Goal: Manage account settings

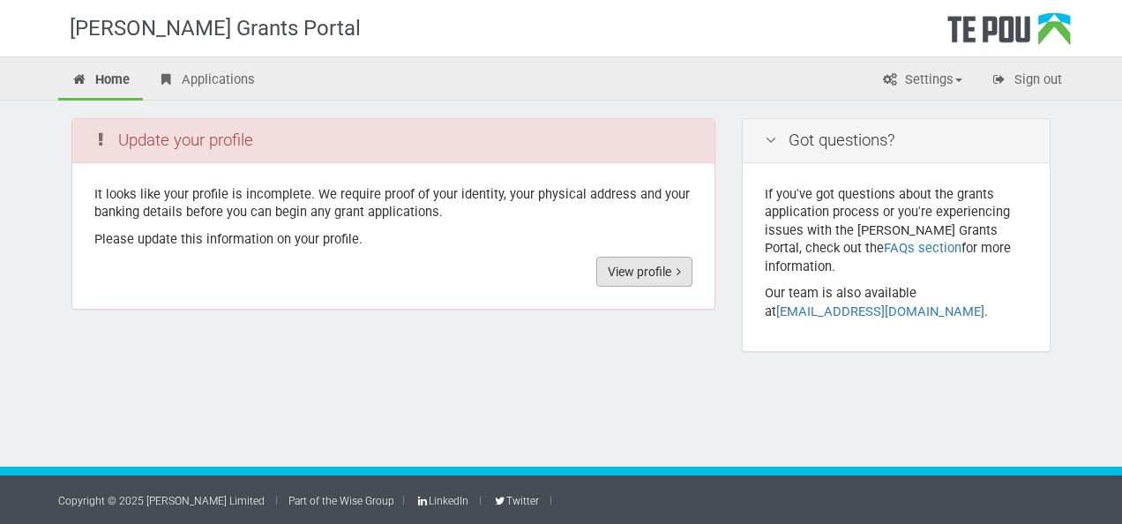
click at [679, 269] on icon at bounding box center [679, 272] width 4 height 12
click at [191, 78] on link "Applications" at bounding box center [207, 81] width 124 height 39
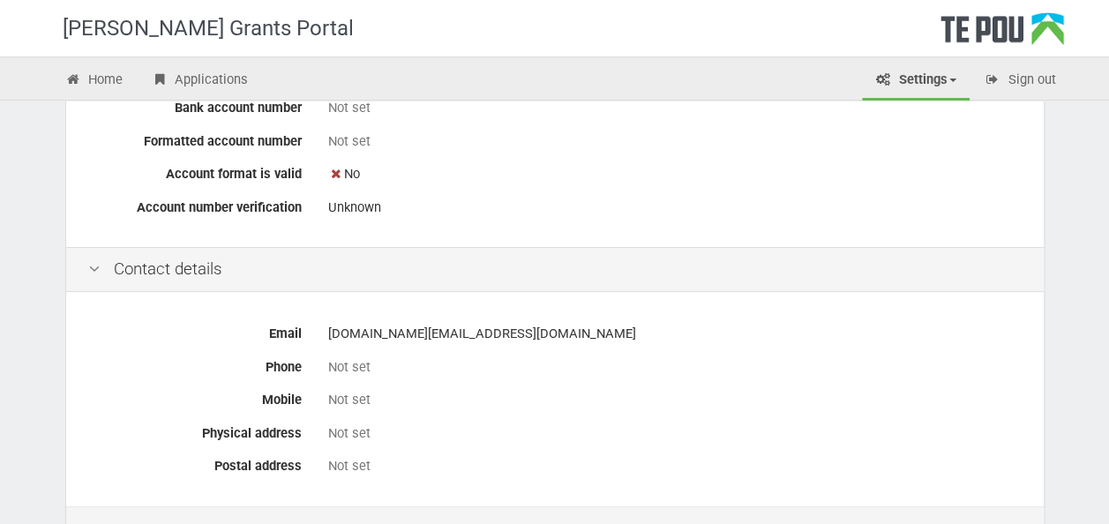
scroll to position [706, 0]
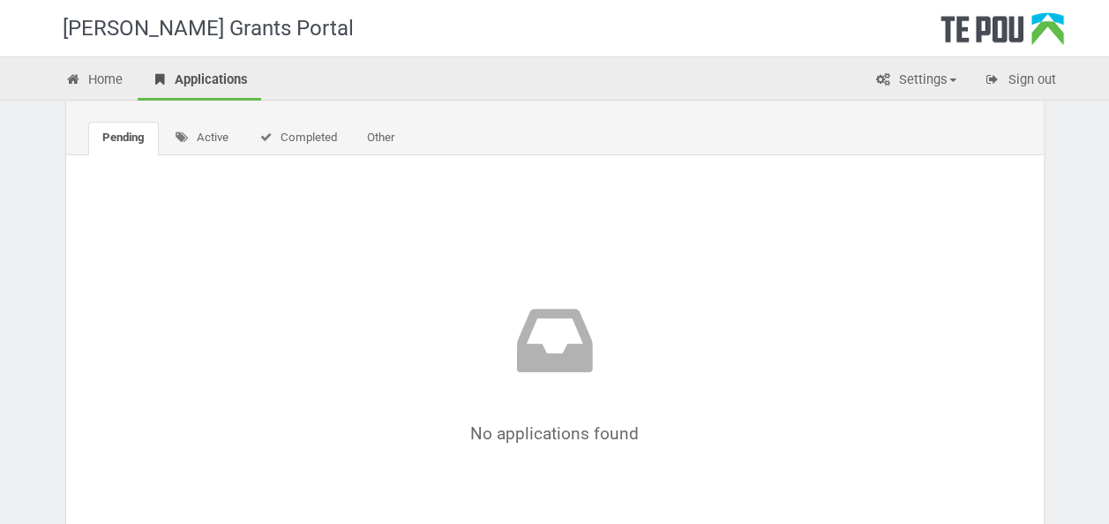
scroll to position [88, 0]
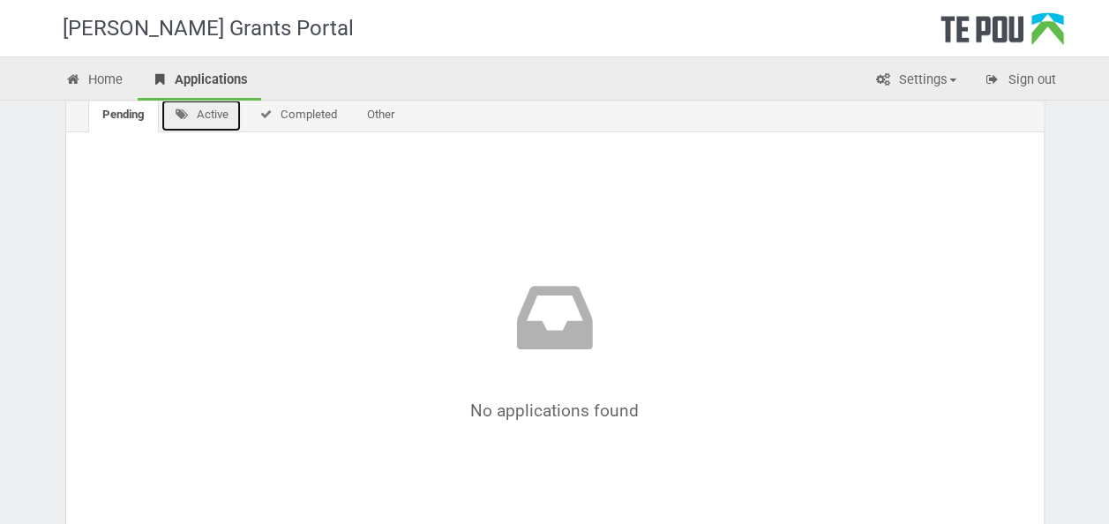
click at [208, 115] on link "Active" at bounding box center [202, 116] width 82 height 34
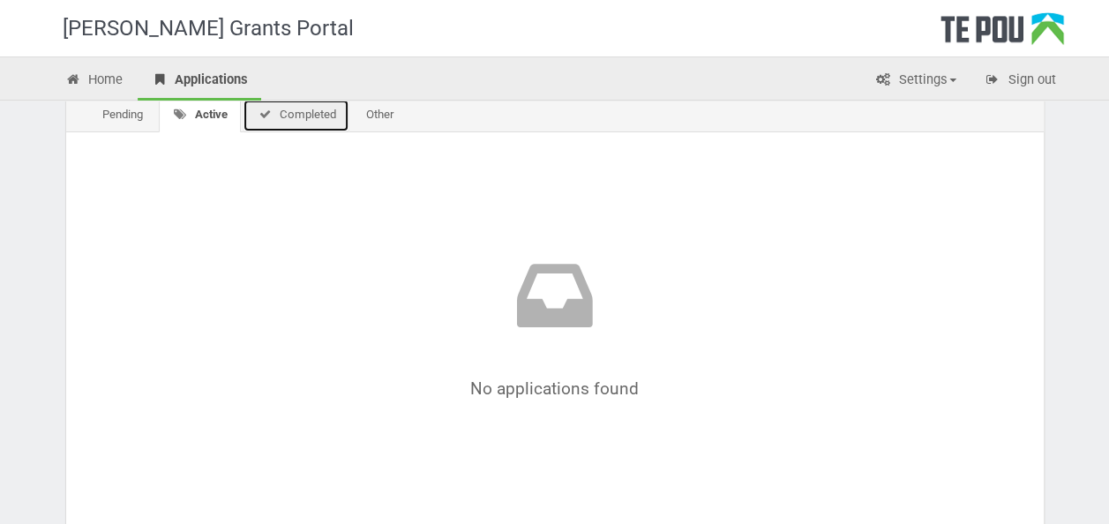
click at [283, 118] on link "Completed" at bounding box center [296, 116] width 107 height 34
click at [394, 118] on link "Other" at bounding box center [376, 116] width 56 height 34
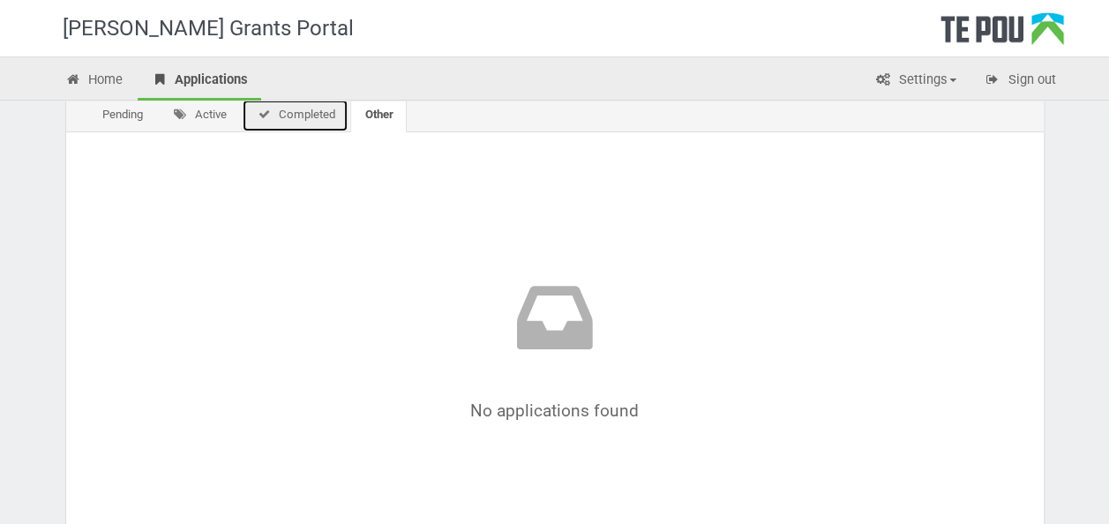
click at [321, 116] on link "Completed" at bounding box center [295, 116] width 107 height 34
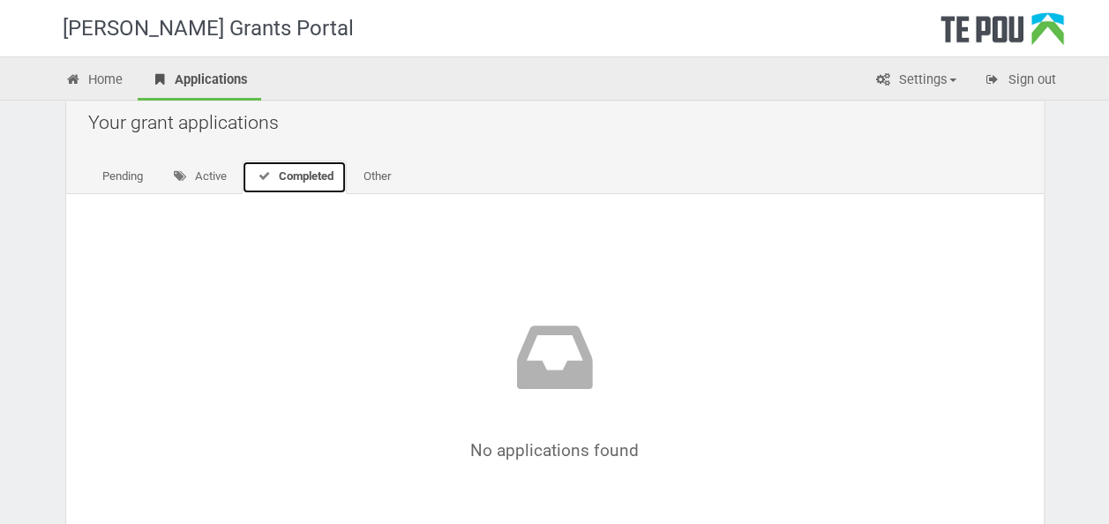
scroll to position [0, 0]
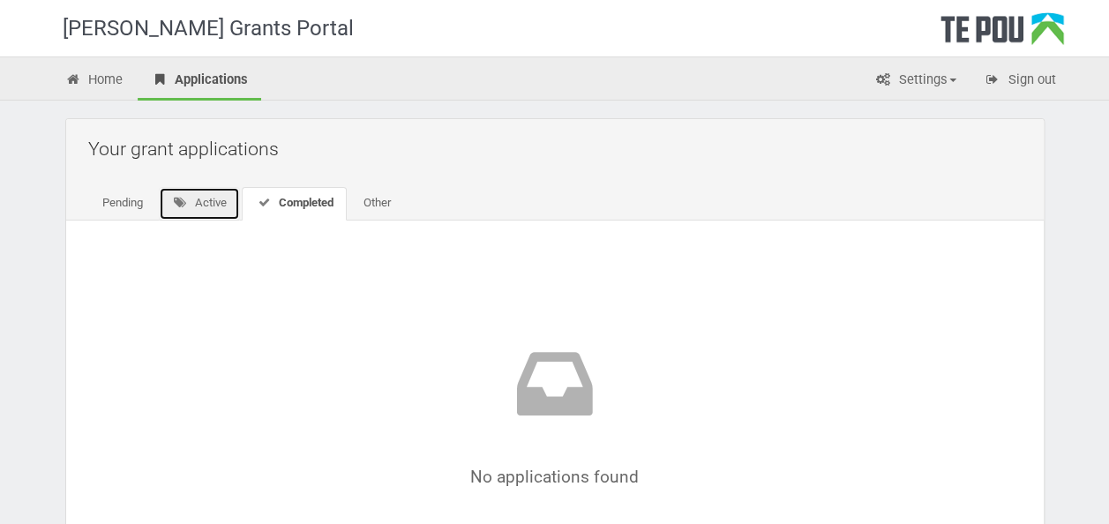
click at [205, 210] on link "Active" at bounding box center [200, 204] width 82 height 34
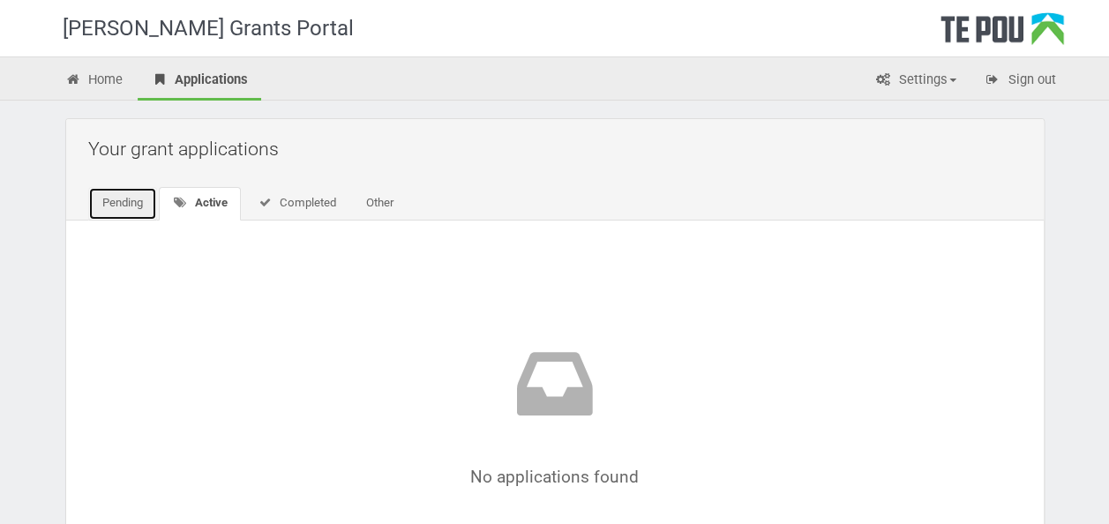
click at [140, 202] on link "Pending" at bounding box center [122, 204] width 69 height 34
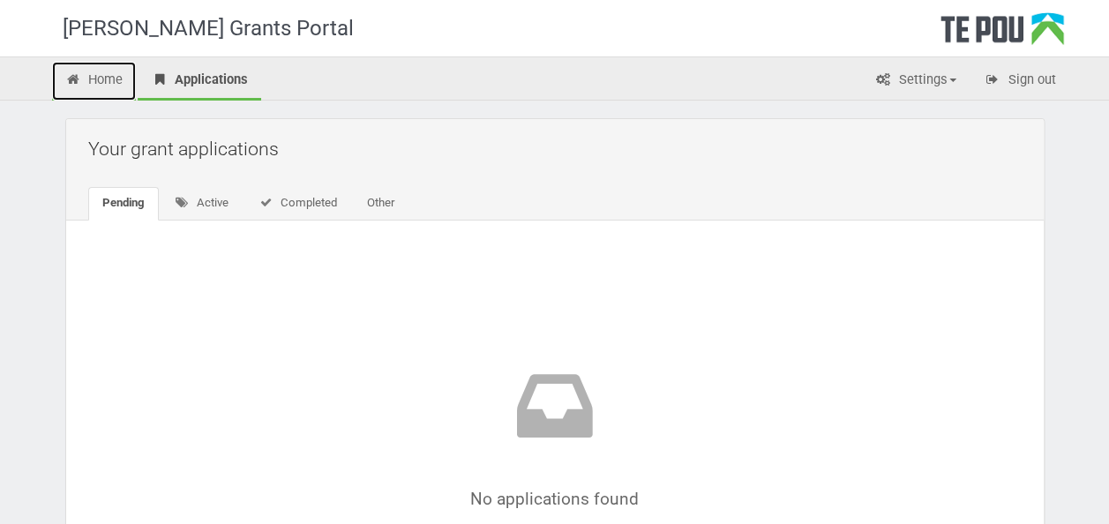
click at [109, 79] on link "Home" at bounding box center [94, 81] width 85 height 39
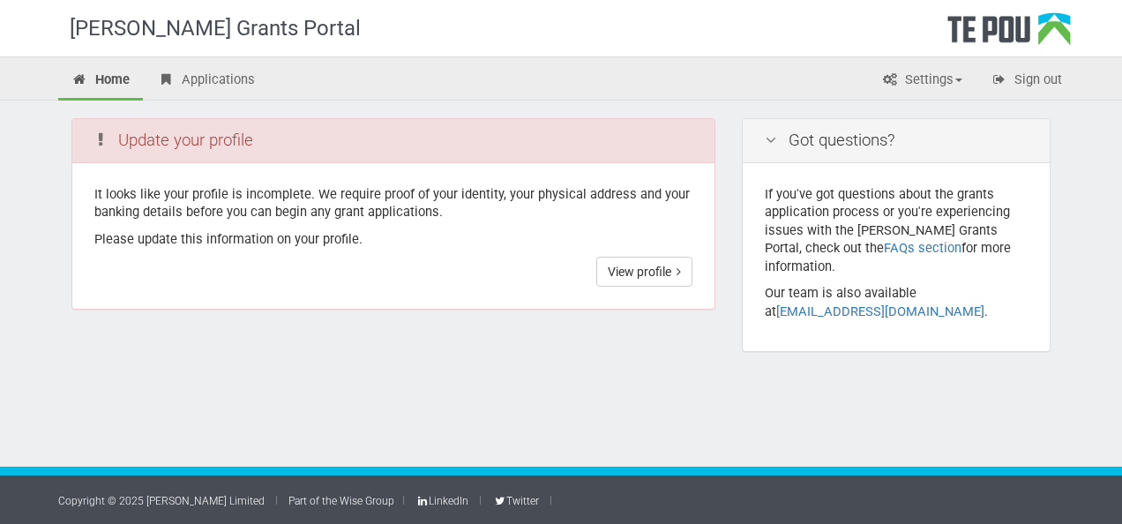
drag, startPoint x: 373, startPoint y: 379, endPoint x: 369, endPoint y: 389, distance: 10.7
click at [374, 387] on div at bounding box center [561, 415] width 1122 height 57
drag, startPoint x: 199, startPoint y: 82, endPoint x: 199, endPoint y: 95, distance: 13.2
click at [199, 83] on link "Applications" at bounding box center [207, 81] width 124 height 39
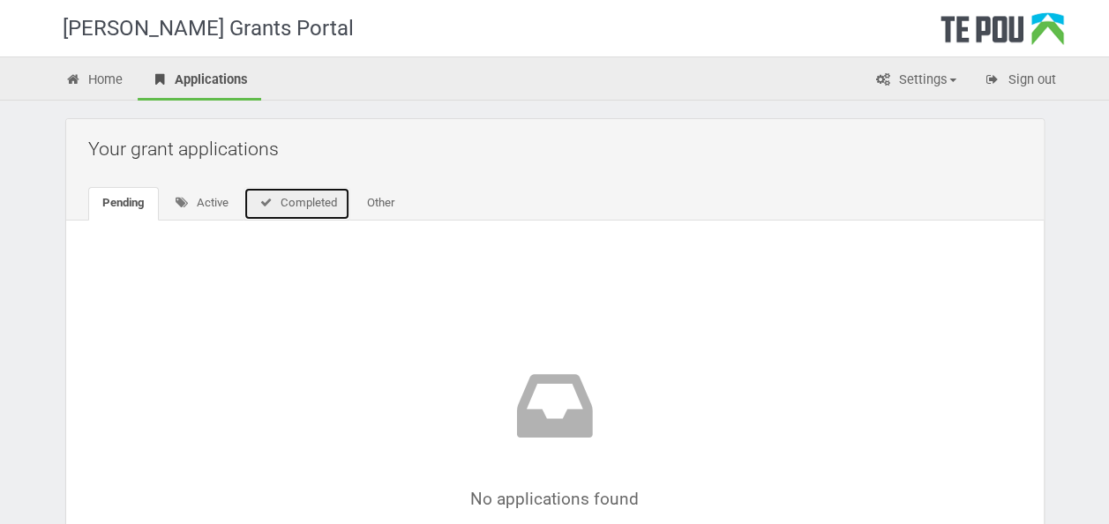
click at [298, 196] on link "Completed" at bounding box center [296, 204] width 107 height 34
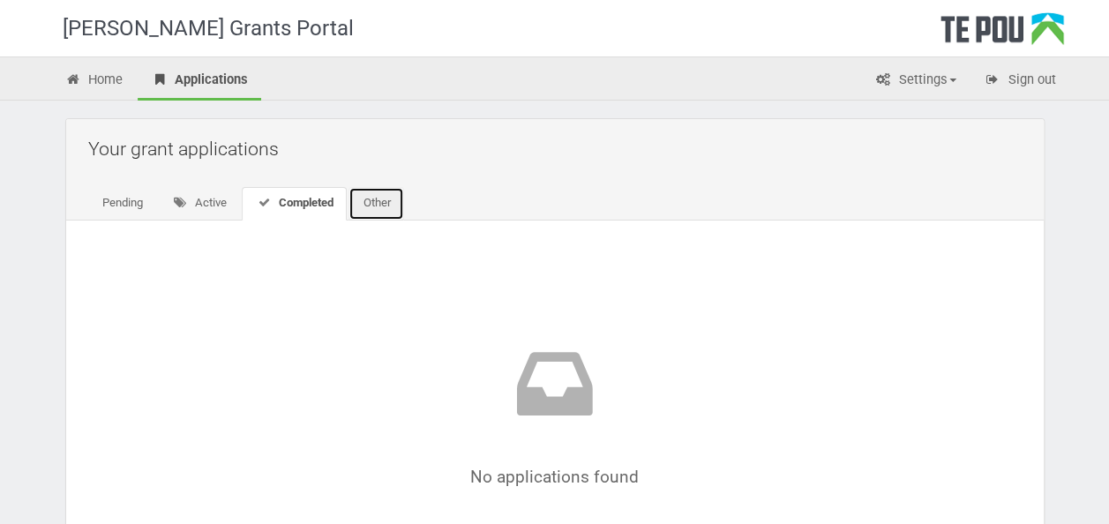
click at [371, 206] on link "Other" at bounding box center [376, 204] width 56 height 34
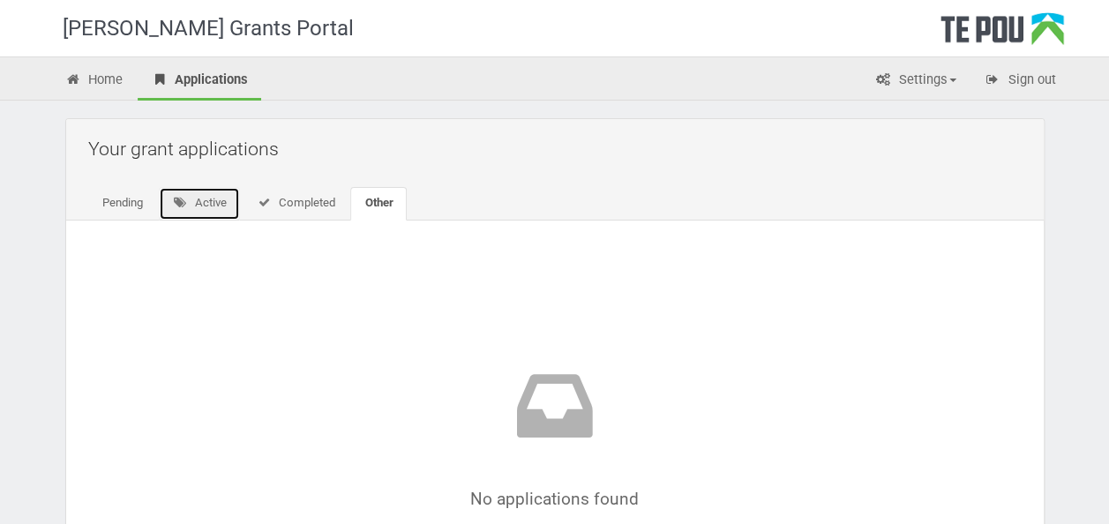
click at [224, 209] on link "Active" at bounding box center [200, 204] width 82 height 34
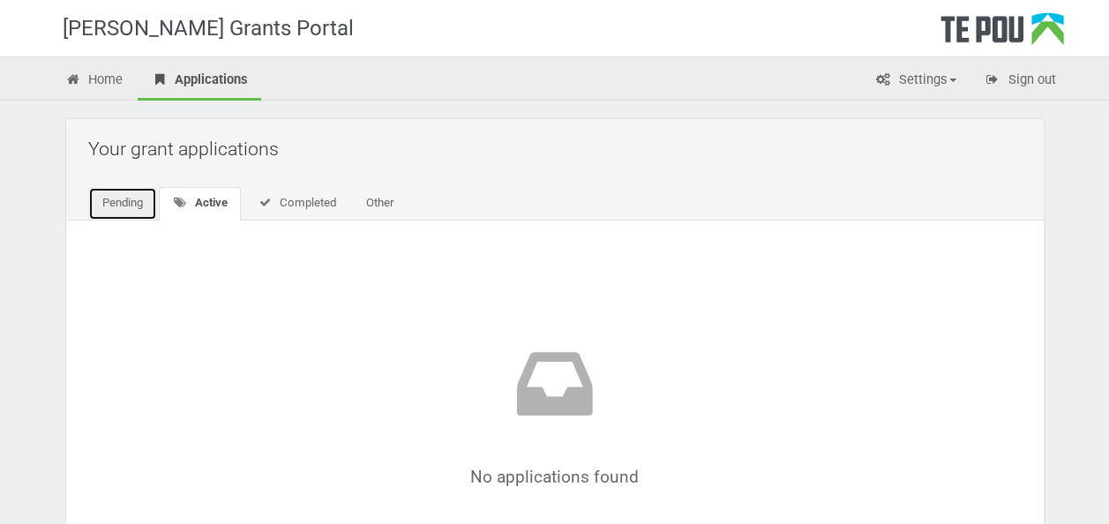
click at [109, 198] on link "Pending" at bounding box center [122, 204] width 69 height 34
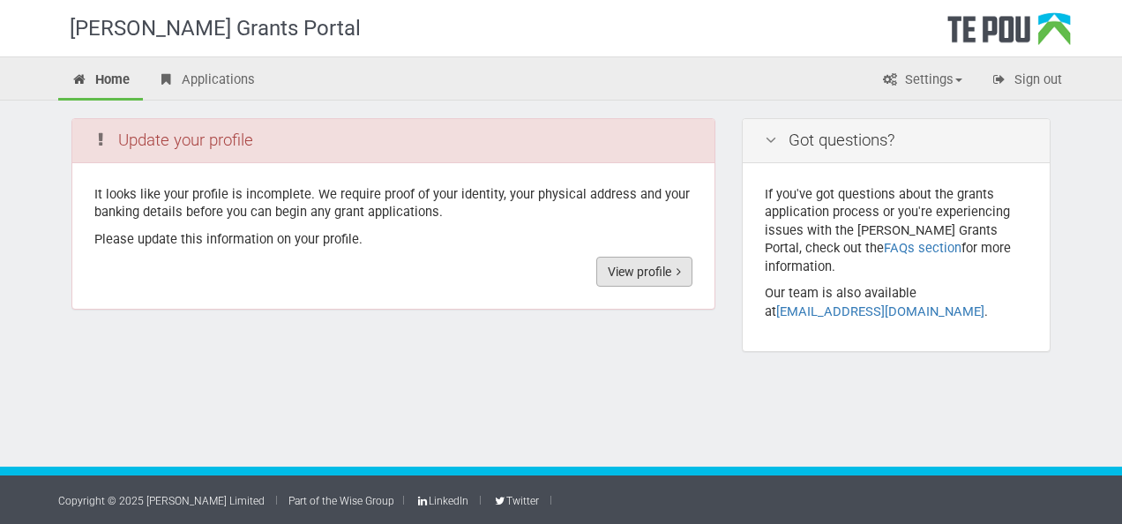
click at [678, 262] on link "View profile" at bounding box center [644, 272] width 96 height 30
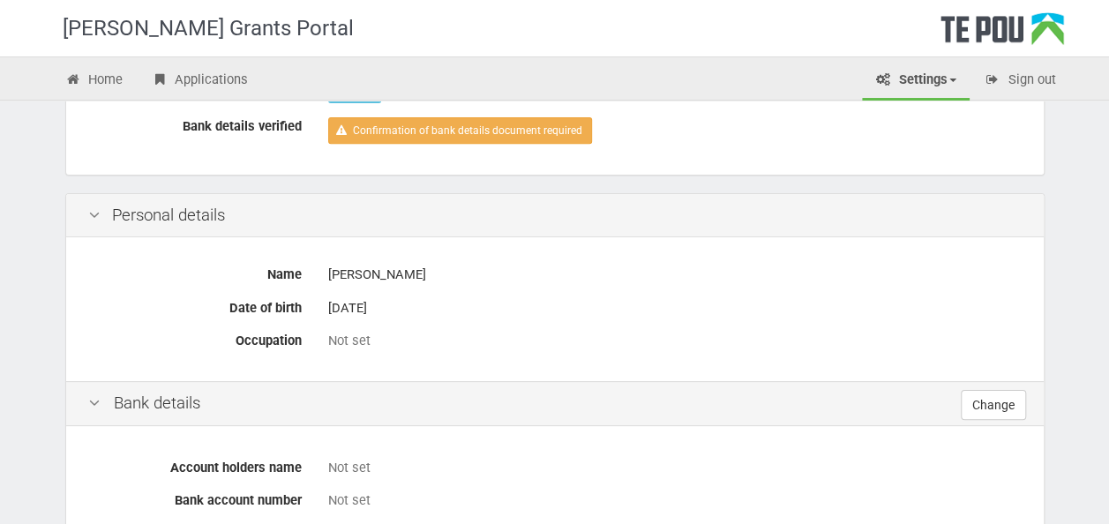
scroll to position [88, 0]
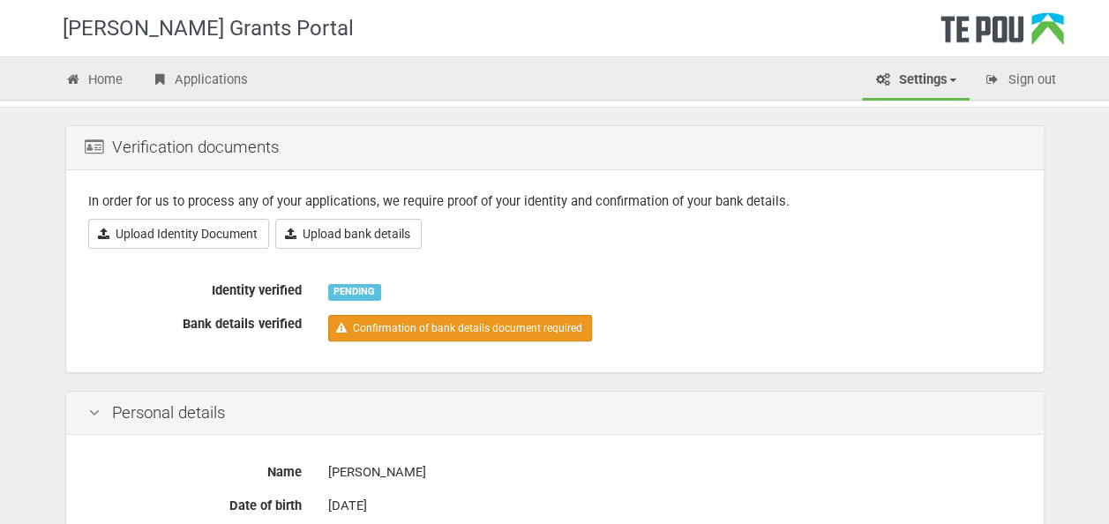
click at [423, 323] on link "Confirmation of bank details document required" at bounding box center [460, 328] width 264 height 26
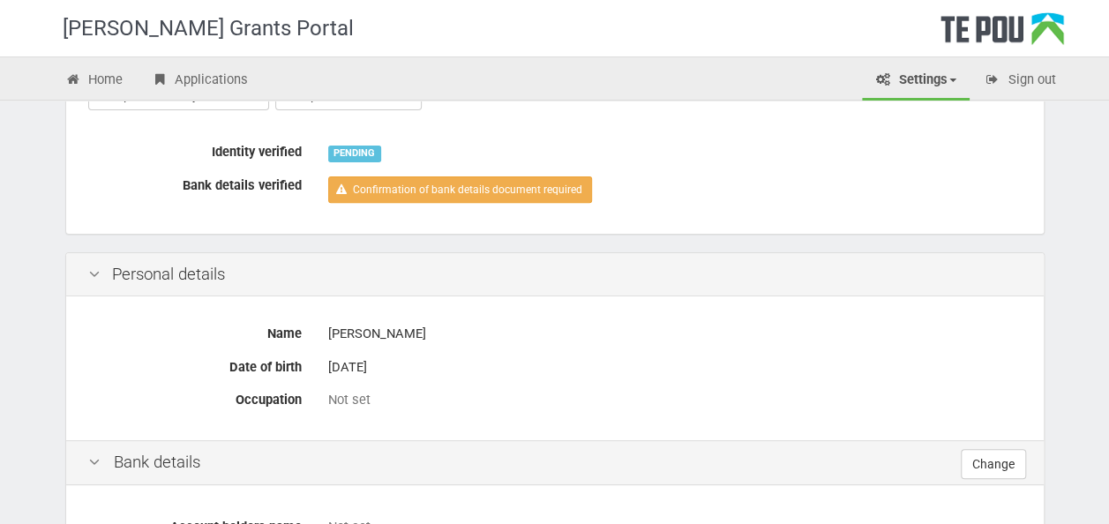
scroll to position [111, 0]
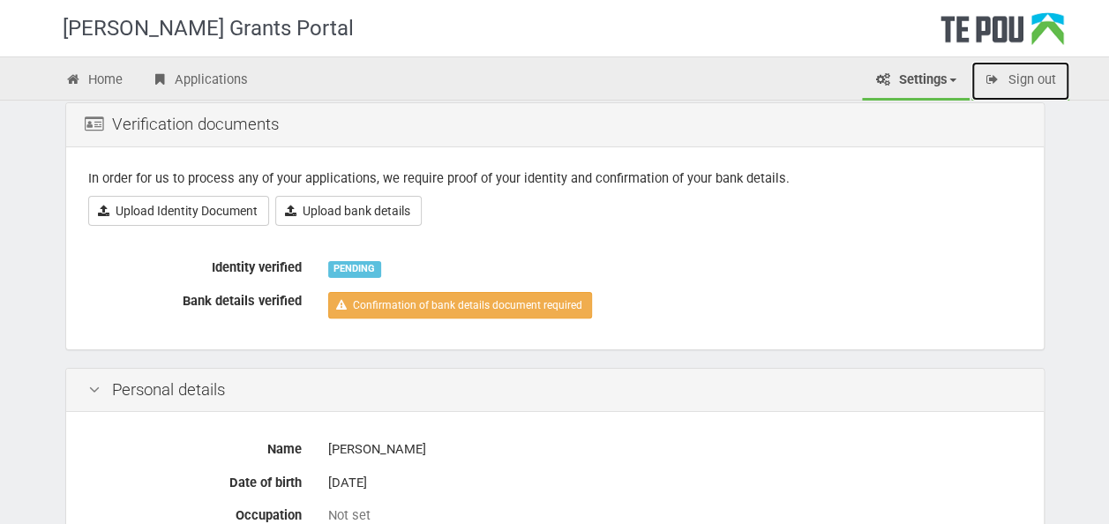
click at [1013, 80] on link "Sign out" at bounding box center [1020, 81] width 98 height 39
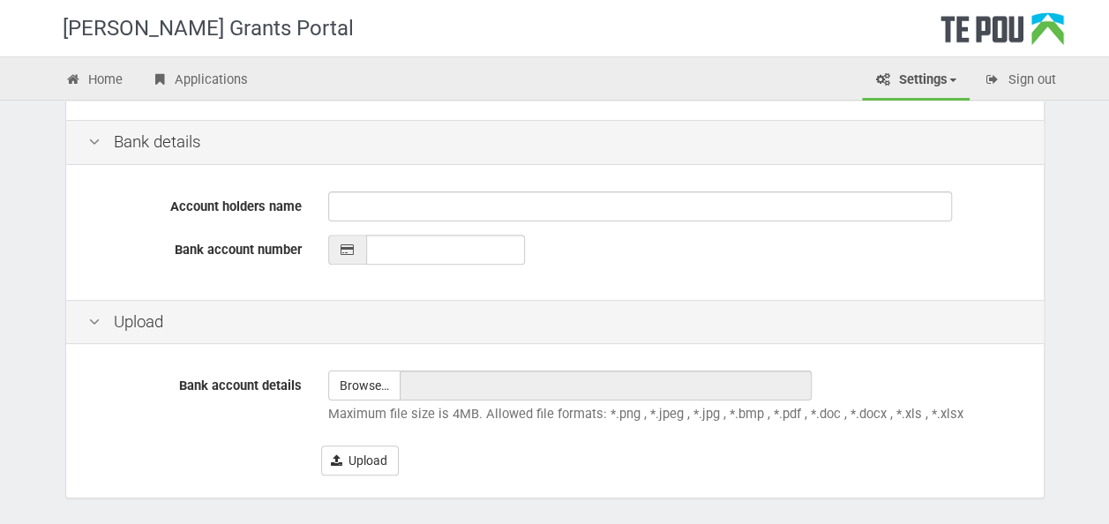
scroll to position [441, 0]
